Goal: Navigation & Orientation: Find specific page/section

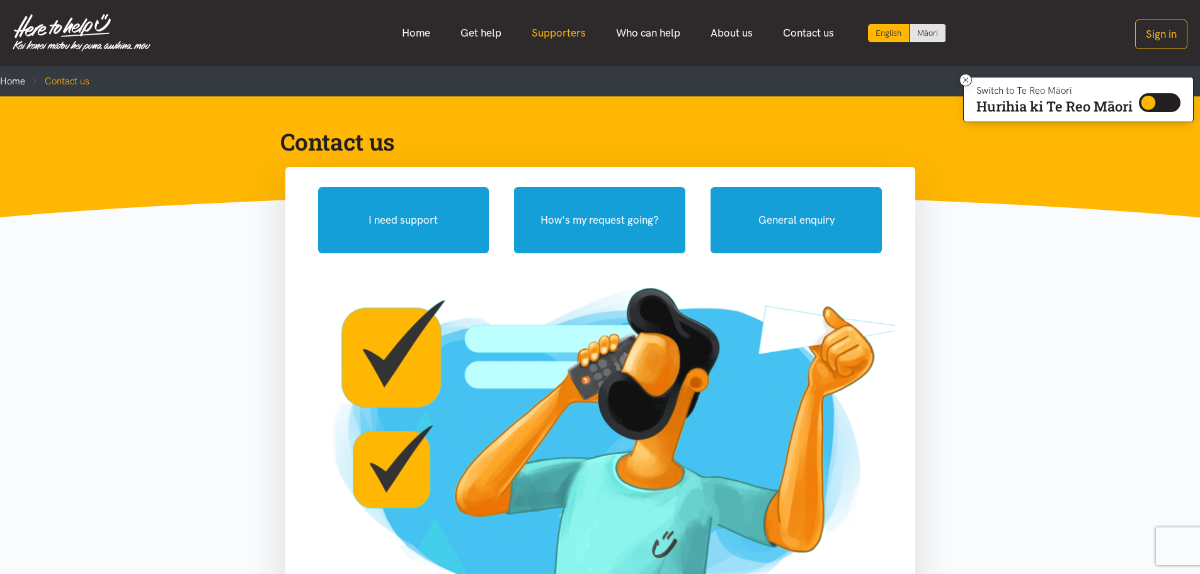
click at [571, 30] on link "Supporters" at bounding box center [559, 33] width 84 height 27
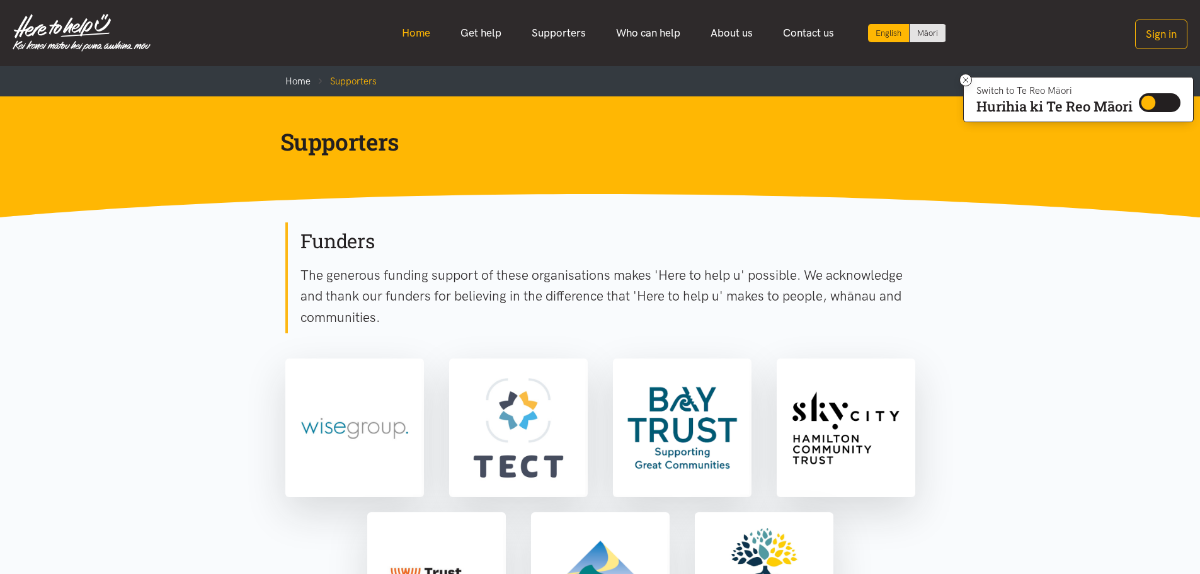
click at [418, 30] on link "Home" at bounding box center [416, 33] width 59 height 27
